Goal: Transaction & Acquisition: Purchase product/service

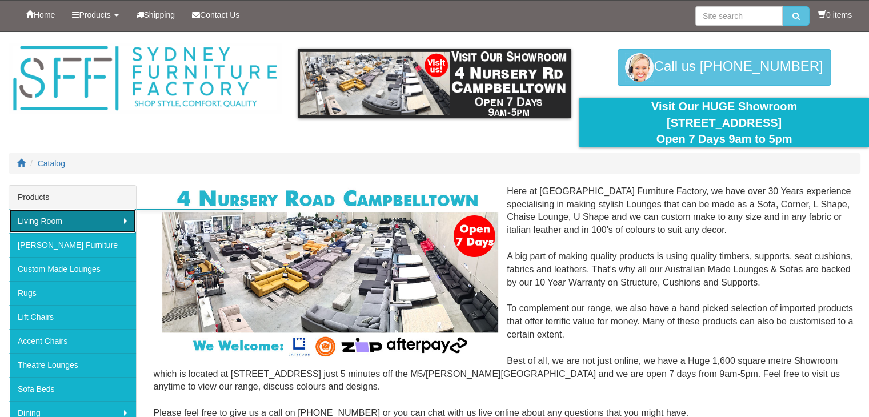
click at [64, 218] on link "Living Room" at bounding box center [72, 221] width 127 height 24
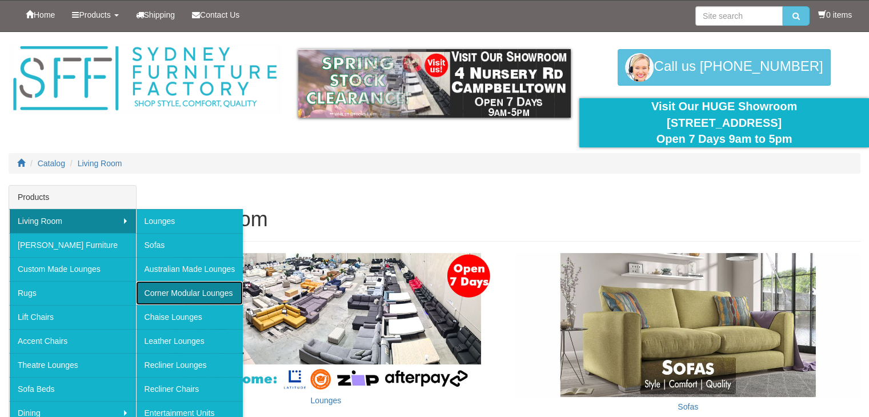
click at [169, 285] on link "Corner Modular Lounges" at bounding box center [189, 293] width 107 height 24
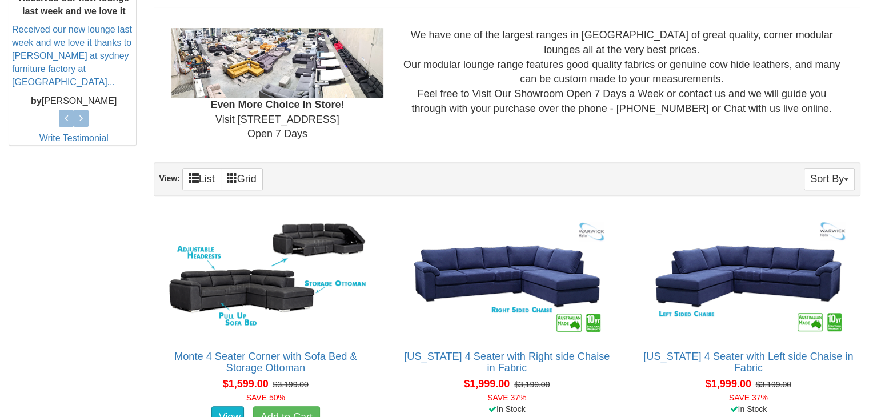
scroll to position [560, 0]
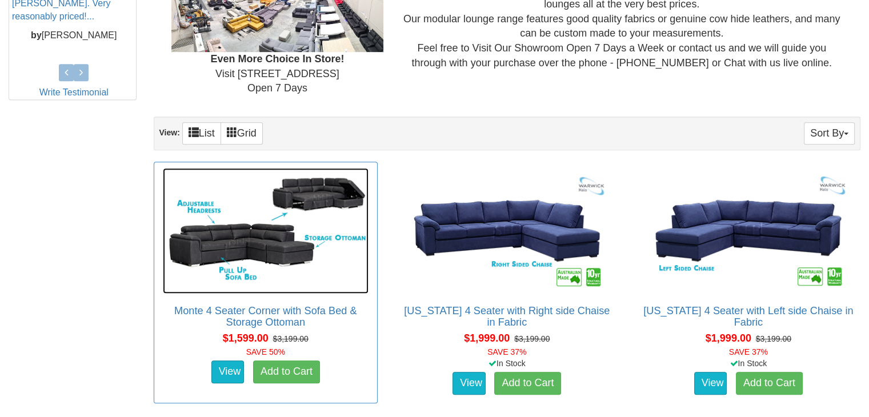
click at [213, 232] on img at bounding box center [266, 231] width 206 height 126
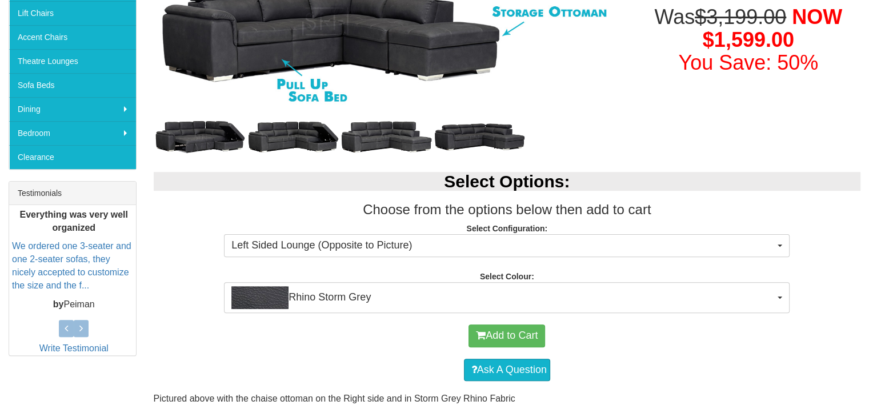
scroll to position [308, 0]
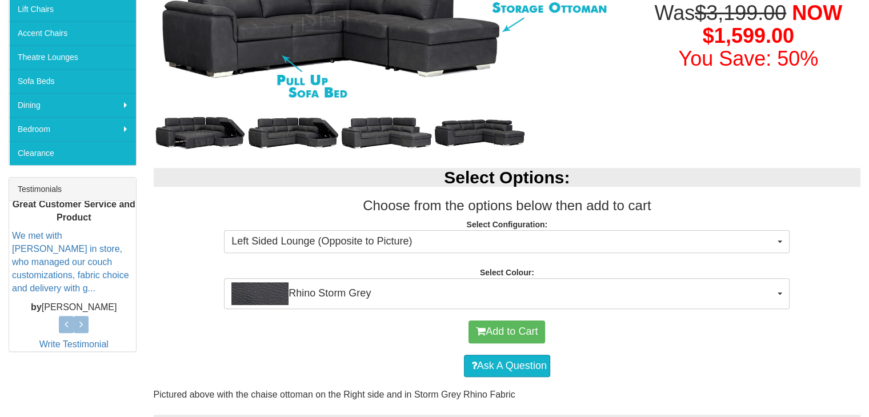
drag, startPoint x: 876, startPoint y: 63, endPoint x: 877, endPoint y: 128, distance: 65.1
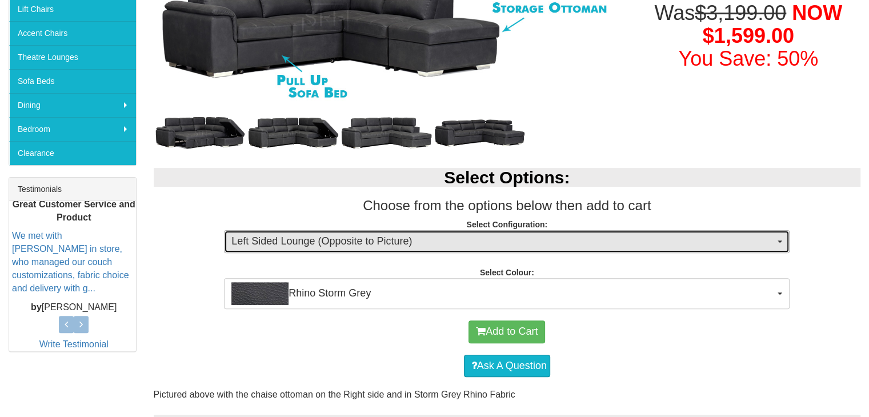
click at [304, 243] on span "Left Sided Lounge (Opposite to Picture)" at bounding box center [502, 241] width 543 height 15
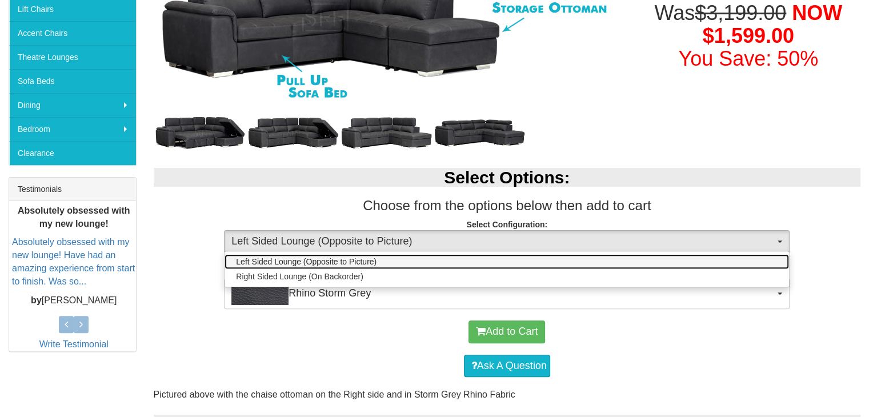
click at [320, 263] on span "Left Sided Lounge (Opposite to Picture)" at bounding box center [306, 261] width 141 height 11
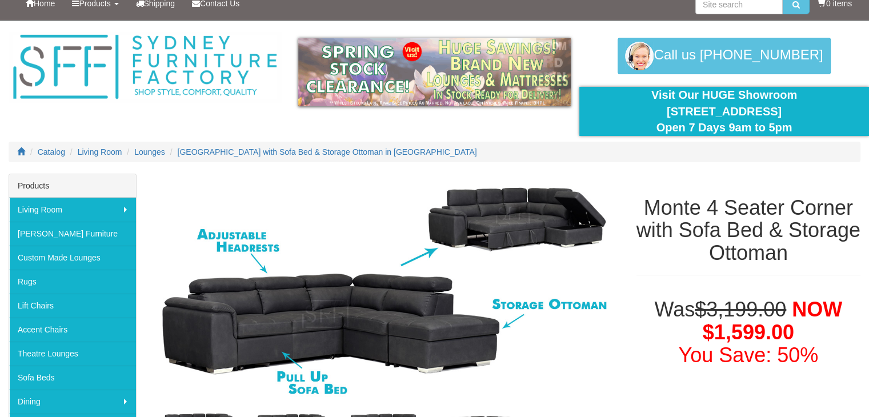
scroll to position [0, 0]
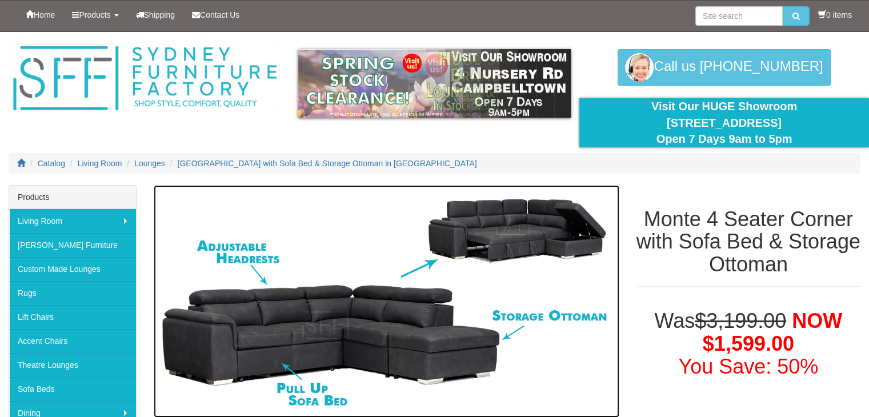
click at [418, 339] on img at bounding box center [387, 301] width 466 height 233
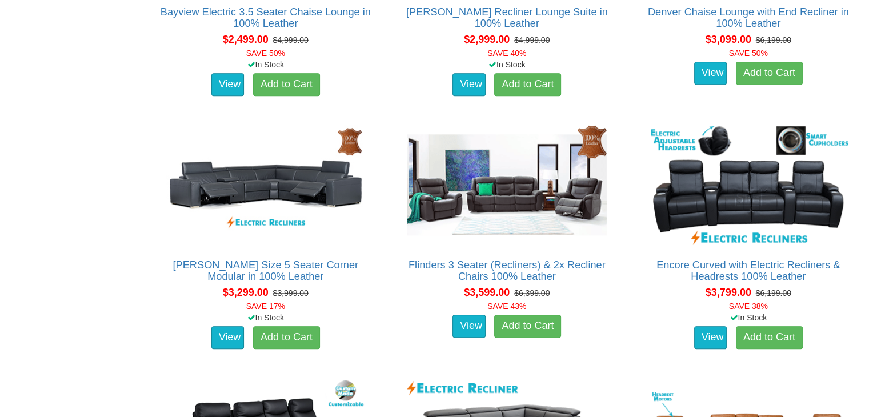
scroll to position [965, 0]
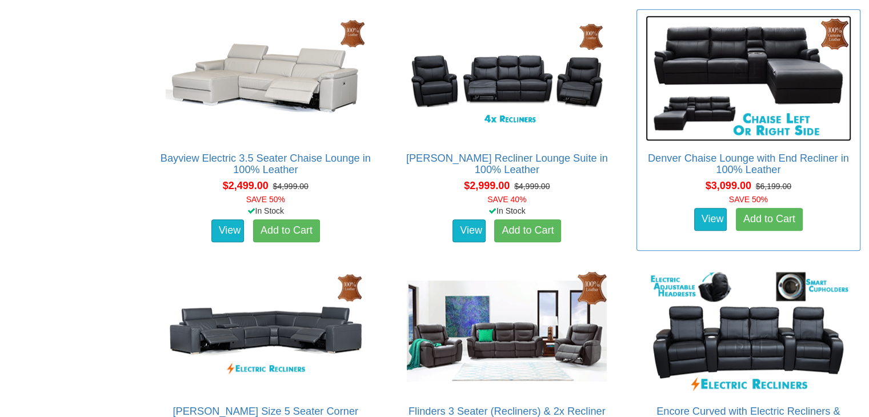
click at [711, 52] on img at bounding box center [748, 78] width 206 height 126
click at [712, 53] on img at bounding box center [748, 78] width 206 height 126
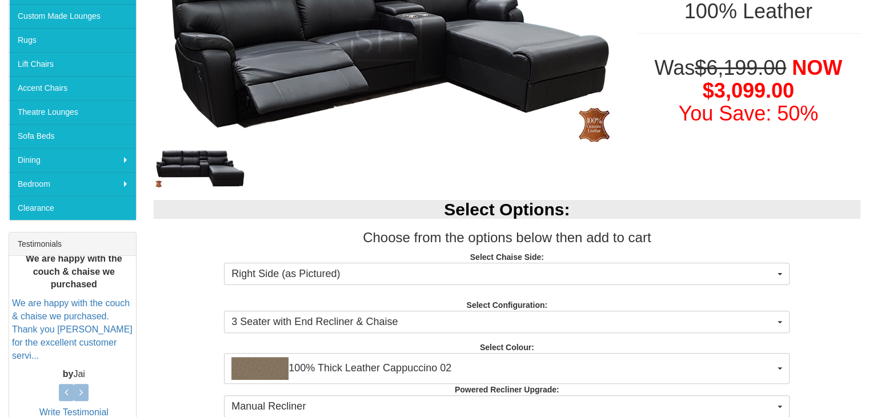
scroll to position [274, 0]
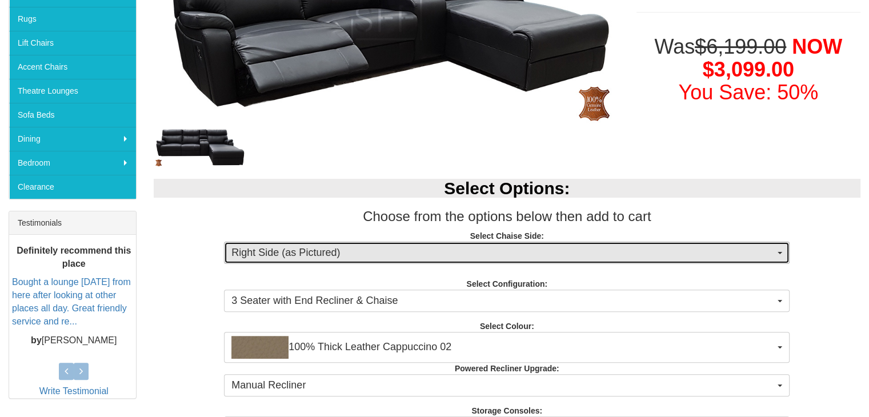
click at [324, 252] on span "Right Side (as Pictured)" at bounding box center [502, 253] width 543 height 15
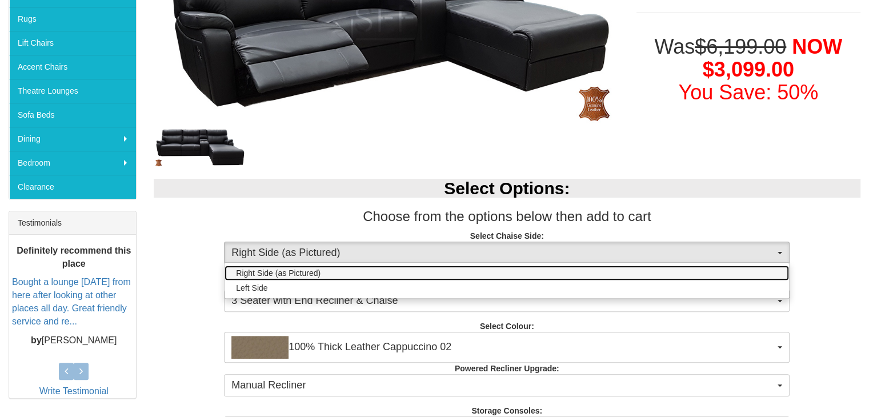
click at [319, 272] on span "Right Side (as Pictured)" at bounding box center [278, 272] width 85 height 11
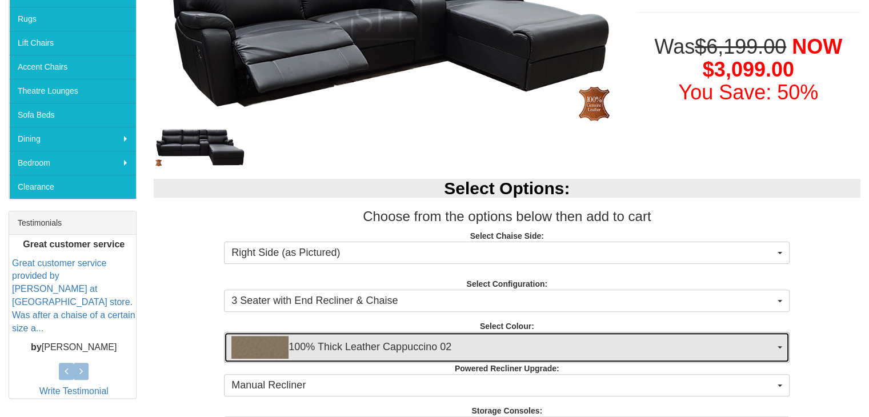
click at [248, 344] on img "button" at bounding box center [259, 347] width 57 height 23
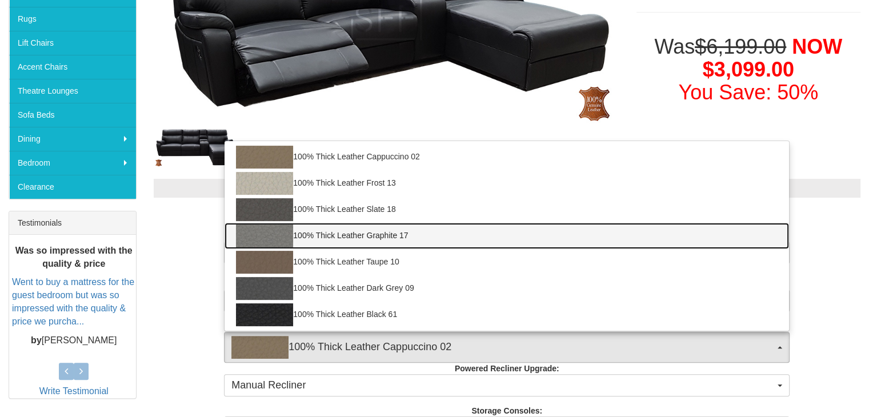
click at [272, 237] on img at bounding box center [264, 235] width 57 height 23
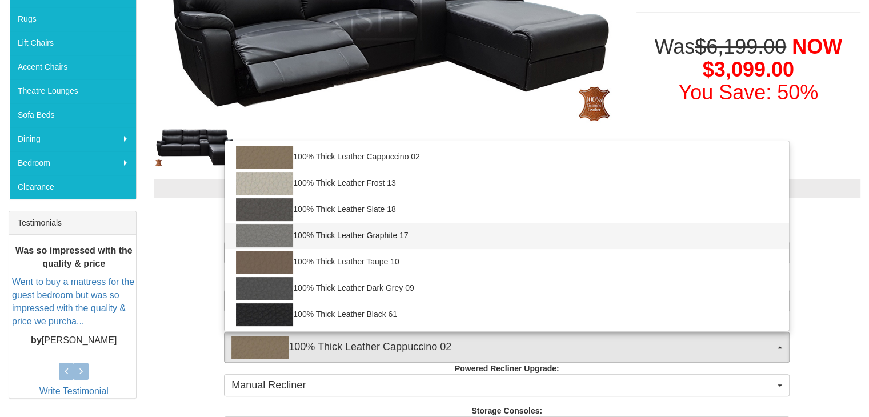
select select "1950"
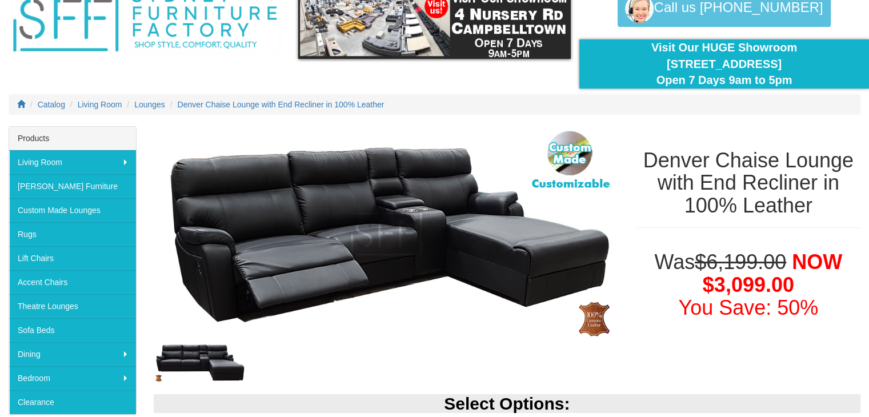
scroll to position [0, 0]
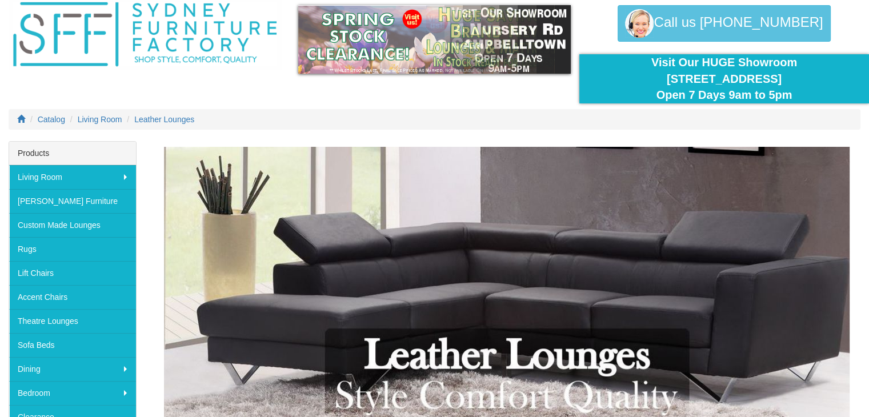
scroll to position [29, 0]
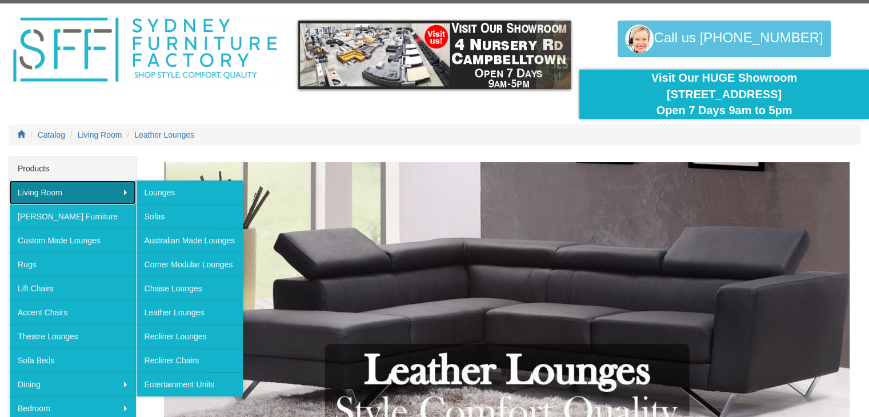
click at [54, 183] on link "Living Room" at bounding box center [72, 192] width 127 height 24
